Goal: Task Accomplishment & Management: Manage account settings

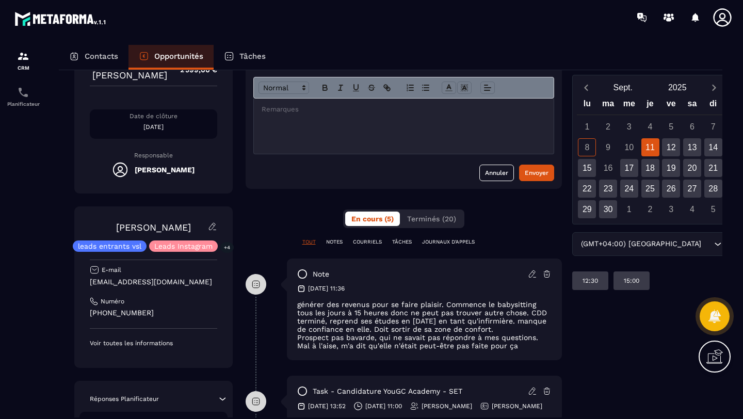
scroll to position [23, 0]
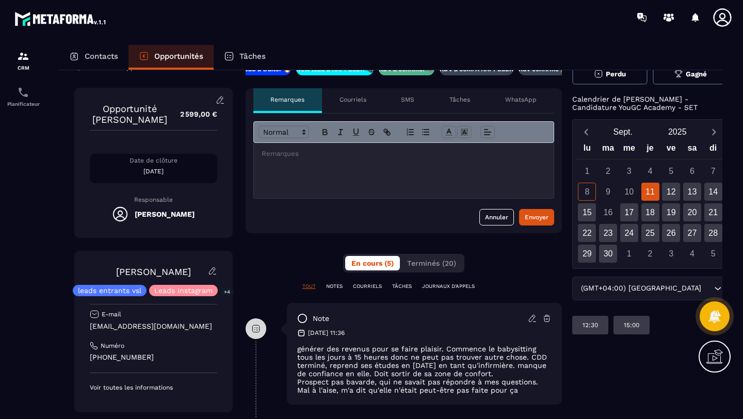
click at [295, 172] on div at bounding box center [404, 170] width 300 height 55
click at [532, 215] on div "Envoyer" at bounding box center [537, 217] width 24 height 10
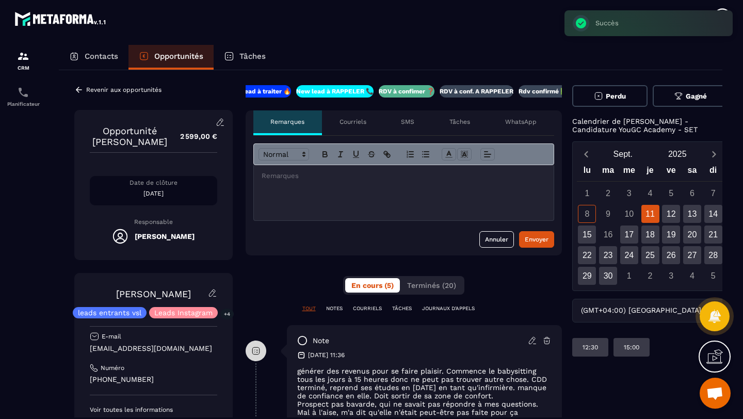
scroll to position [0, 0]
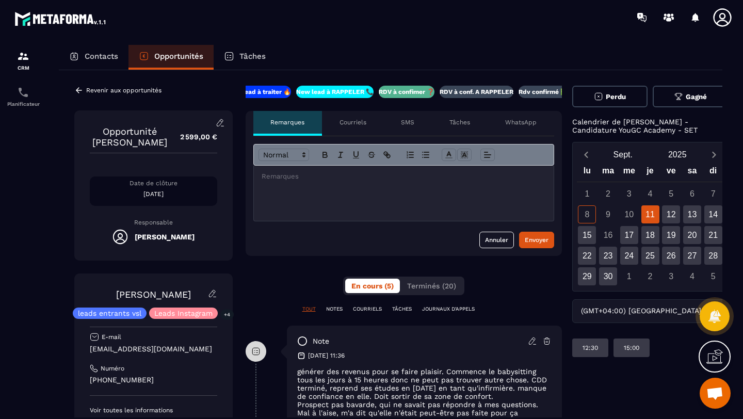
click at [607, 101] on button "Perdu" at bounding box center [610, 97] width 76 height 22
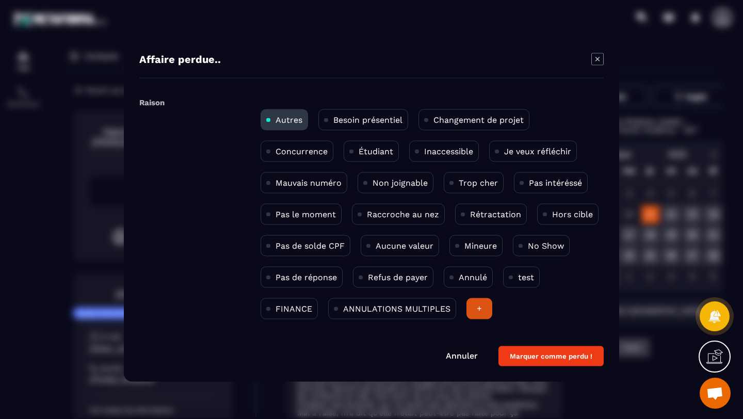
click at [563, 213] on p "Hors cible" at bounding box center [572, 215] width 41 height 10
click at [535, 354] on button "Marquer comme perdu !" at bounding box center [551, 356] width 105 height 20
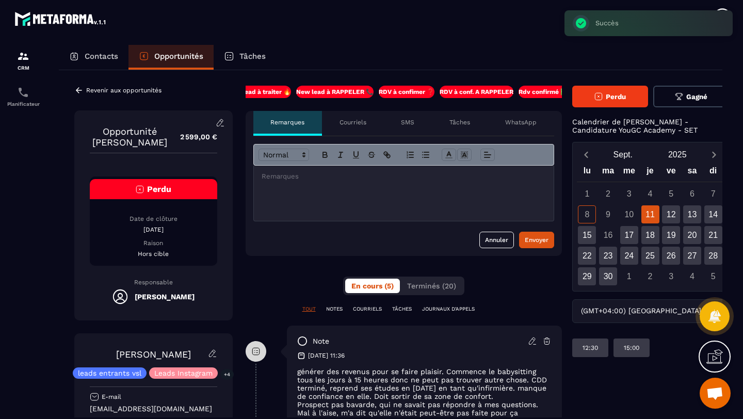
click at [75, 90] on icon at bounding box center [78, 90] width 9 height 9
